Goal: Task Accomplishment & Management: Manage account settings

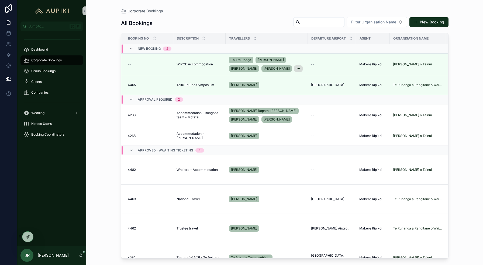
click at [245, 15] on div "All Bookings Filter Organisation Name New Booking Booking No. Description Trave…" at bounding box center [284, 135] width 327 height 245
click at [56, 69] on div "Group Bookings" at bounding box center [52, 71] width 56 height 9
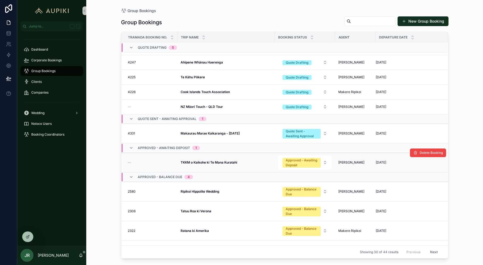
scroll to position [14, 0]
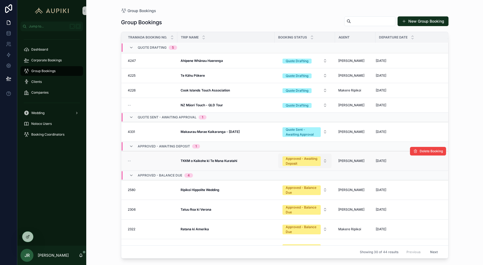
click at [304, 163] on div "Approved - Awaiting Deposit" at bounding box center [302, 162] width 32 height 10
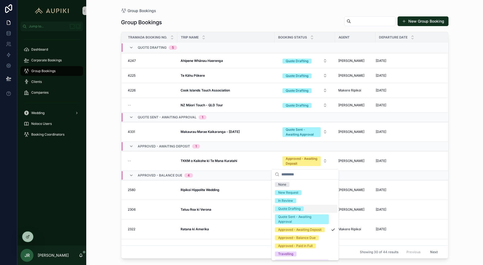
click at [300, 210] on span "Quote Drafting" at bounding box center [289, 209] width 29 height 5
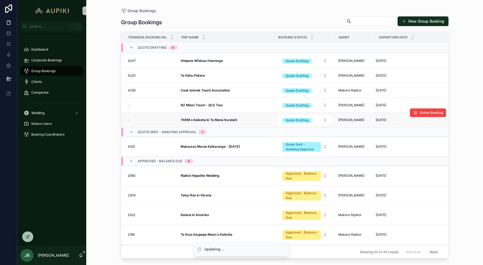
scroll to position [0, 0]
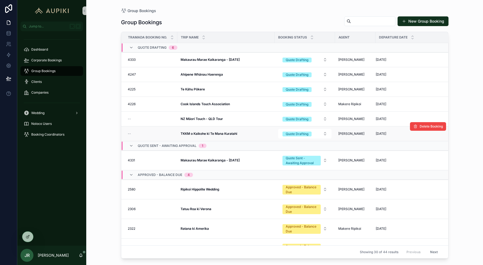
click at [229, 134] on strong "TKKM o Kaikohe ki Te Mana Kuratahi" at bounding box center [209, 134] width 57 height 4
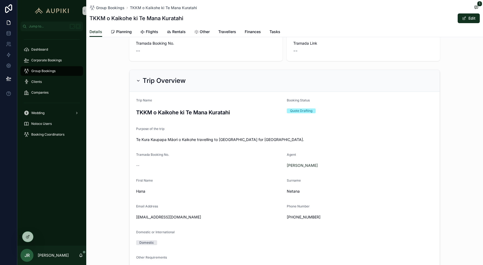
scroll to position [12, 0]
click at [115, 10] on span "Group Bookings" at bounding box center [110, 7] width 29 height 5
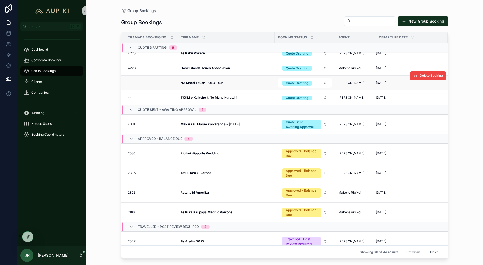
scroll to position [31, 0]
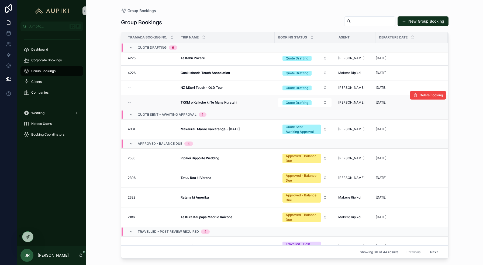
click at [234, 100] on td "TKKM o Kaikohe ki Te Mana Kuratahi TKKM o Kaikohe ki Te Mana Kuratahi" at bounding box center [225, 102] width 97 height 15
click at [224, 103] on strong "TKKM o Kaikohe ki Te Mana Kuratahi" at bounding box center [209, 102] width 57 height 4
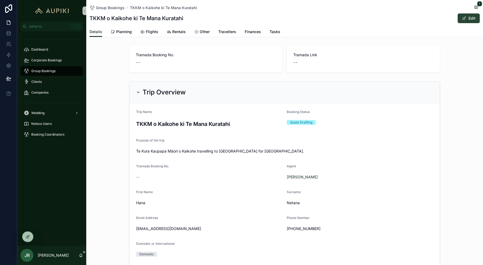
click at [471, 17] on button "Edit" at bounding box center [468, 18] width 22 height 10
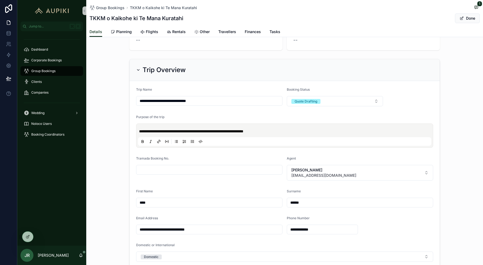
scroll to position [26, 0]
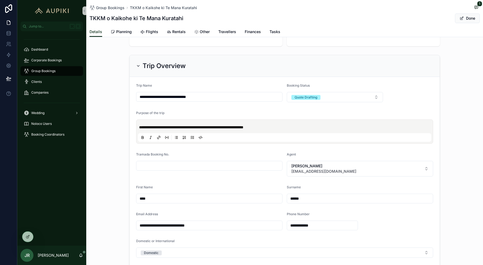
click at [205, 162] on div "scrollable content" at bounding box center [209, 166] width 146 height 10
click at [206, 164] on input "scrollable content" at bounding box center [209, 166] width 146 height 8
type input "****"
click at [466, 20] on span "Done" at bounding box center [467, 18] width 25 height 10
click at [463, 19] on span "scrollable content" at bounding box center [461, 18] width 4 height 4
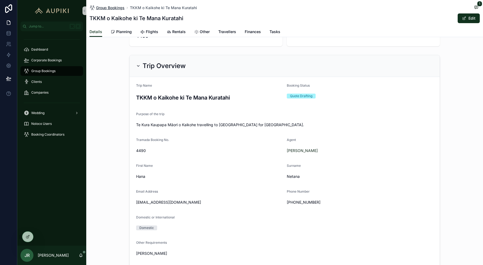
click at [110, 7] on span "Group Bookings" at bounding box center [110, 7] width 29 height 5
